Goal: Browse casually

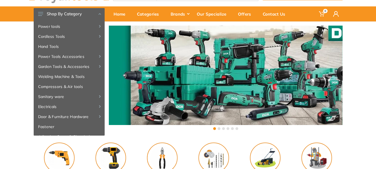
scroll to position [21, 0]
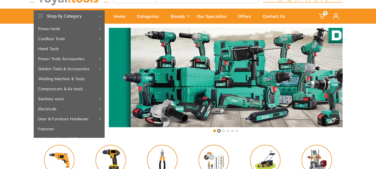
click at [218, 131] on button at bounding box center [218, 130] width 3 height 3
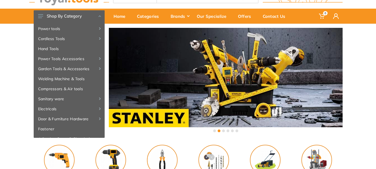
click at [225, 131] on div at bounding box center [225, 130] width 27 height 5
click at [224, 131] on button at bounding box center [223, 130] width 3 height 3
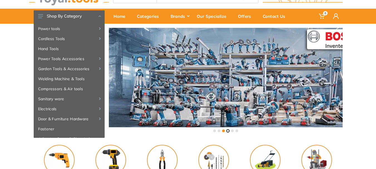
click at [227, 132] on button at bounding box center [227, 130] width 3 height 3
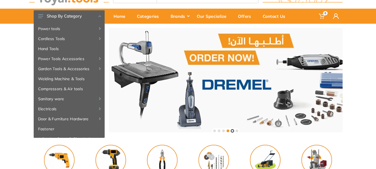
click at [232, 130] on button at bounding box center [232, 130] width 3 height 3
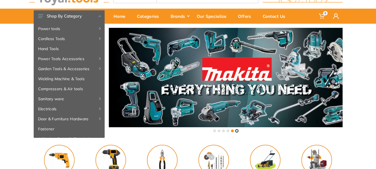
click at [236, 130] on button at bounding box center [236, 130] width 3 height 3
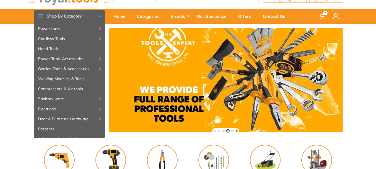
click at [228, 131] on button at bounding box center [227, 130] width 3 height 3
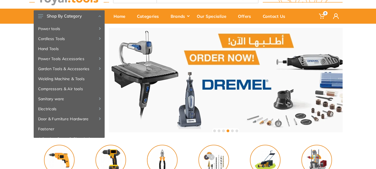
click at [224, 132] on div at bounding box center [225, 130] width 27 height 5
click at [224, 131] on button at bounding box center [223, 130] width 3 height 3
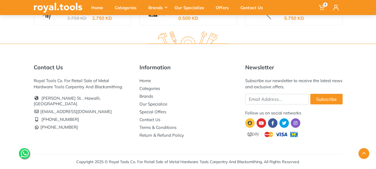
scroll to position [1022, 0]
